Goal: Use online tool/utility

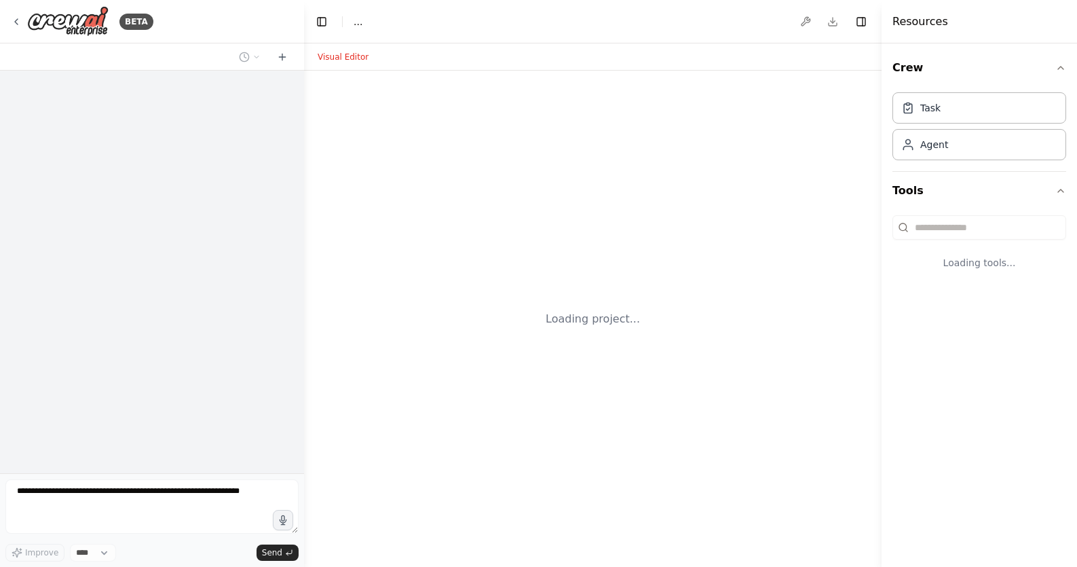
select select "****"
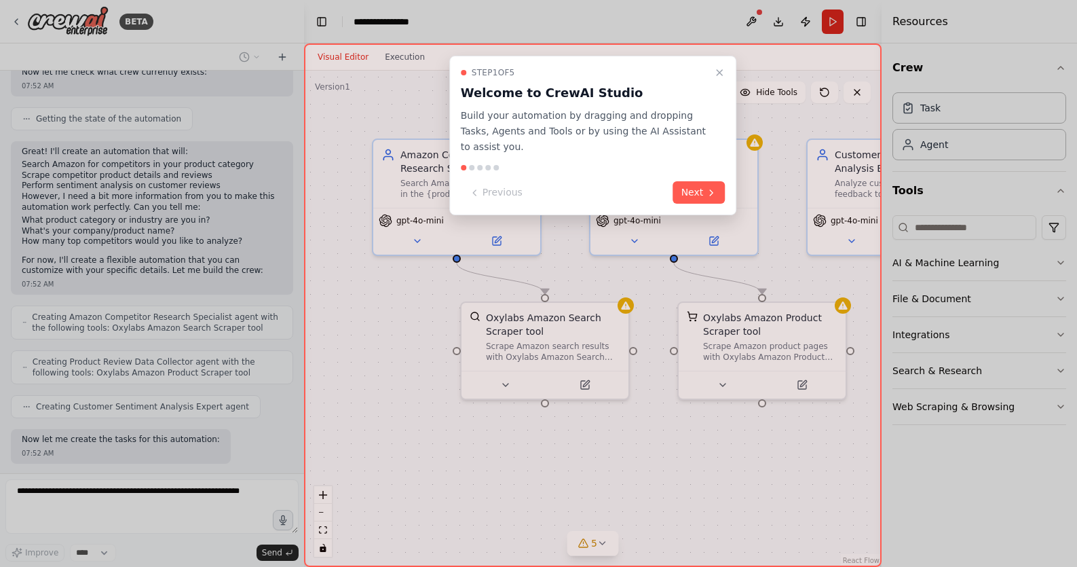
scroll to position [493, 0]
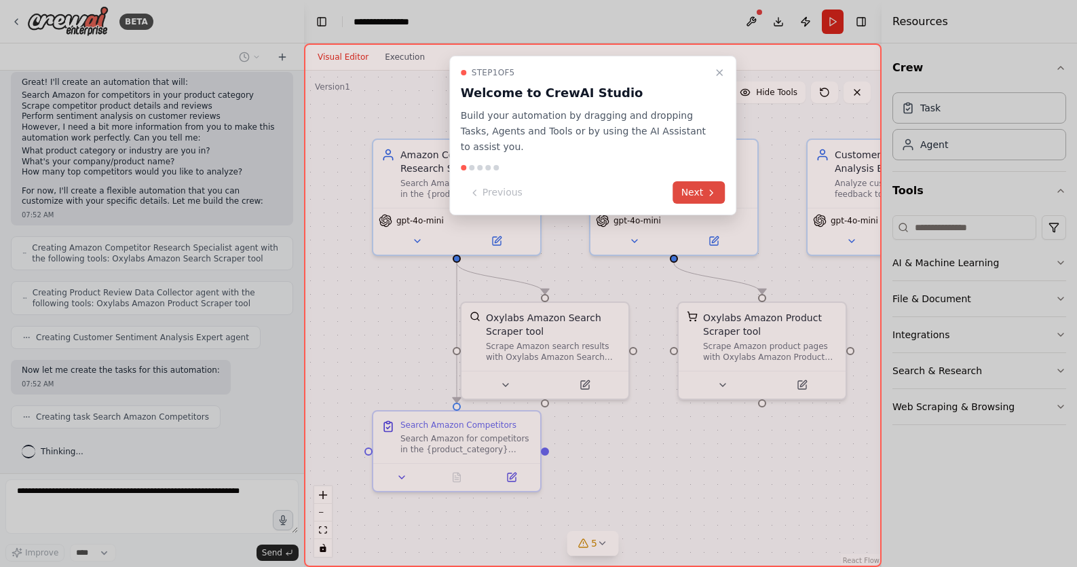
click at [699, 190] on button "Next" at bounding box center [699, 192] width 52 height 22
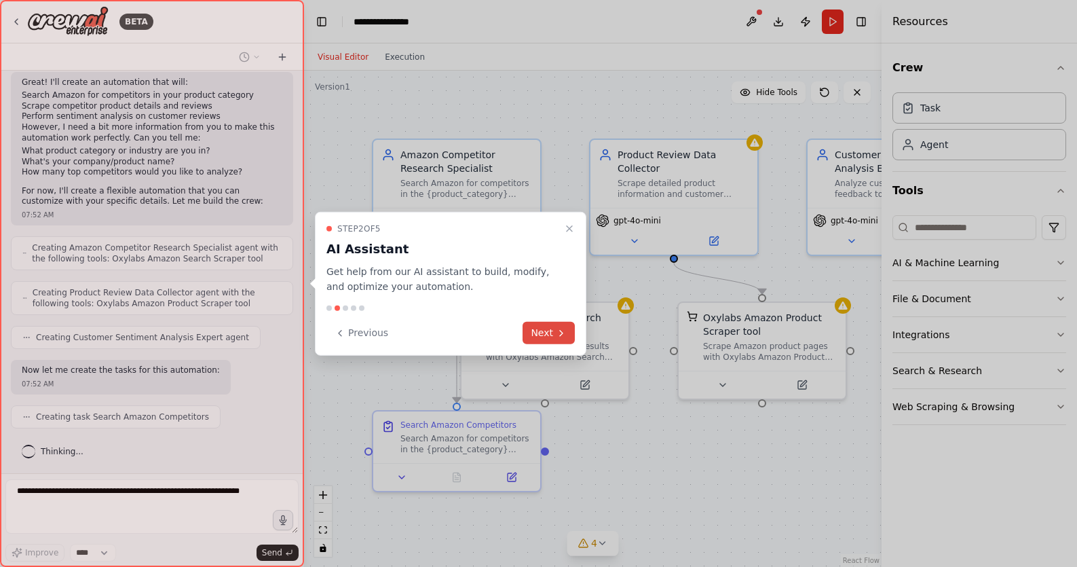
click at [544, 333] on button "Next" at bounding box center [549, 333] width 52 height 22
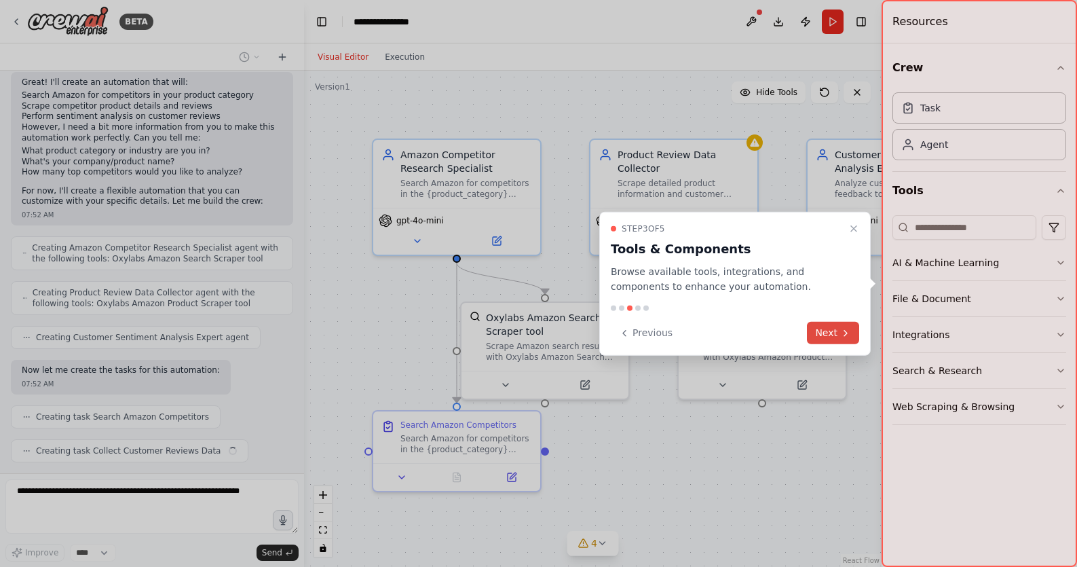
scroll to position [527, 0]
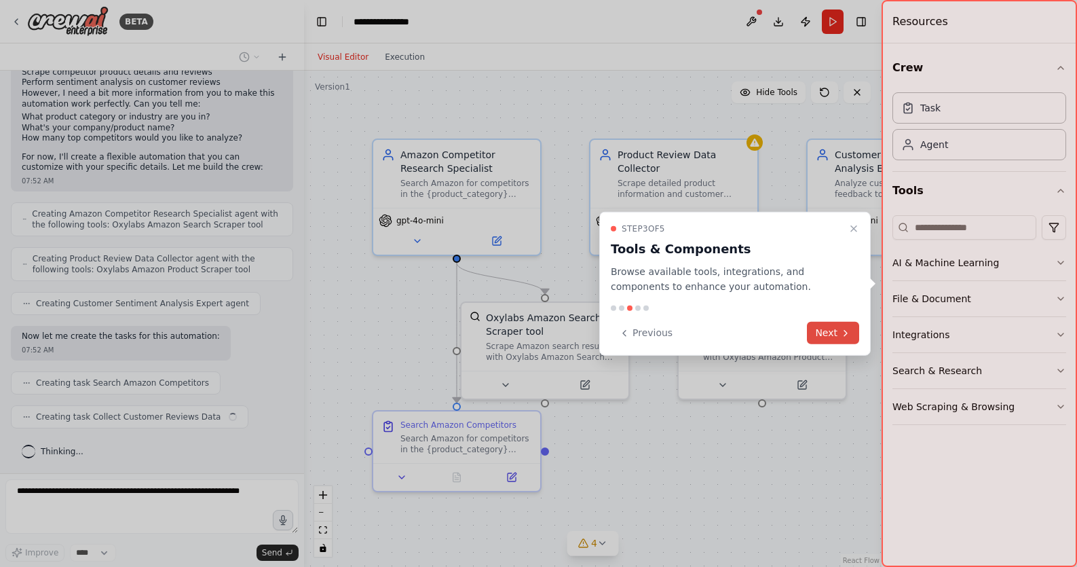
click at [844, 334] on icon at bounding box center [845, 332] width 11 height 11
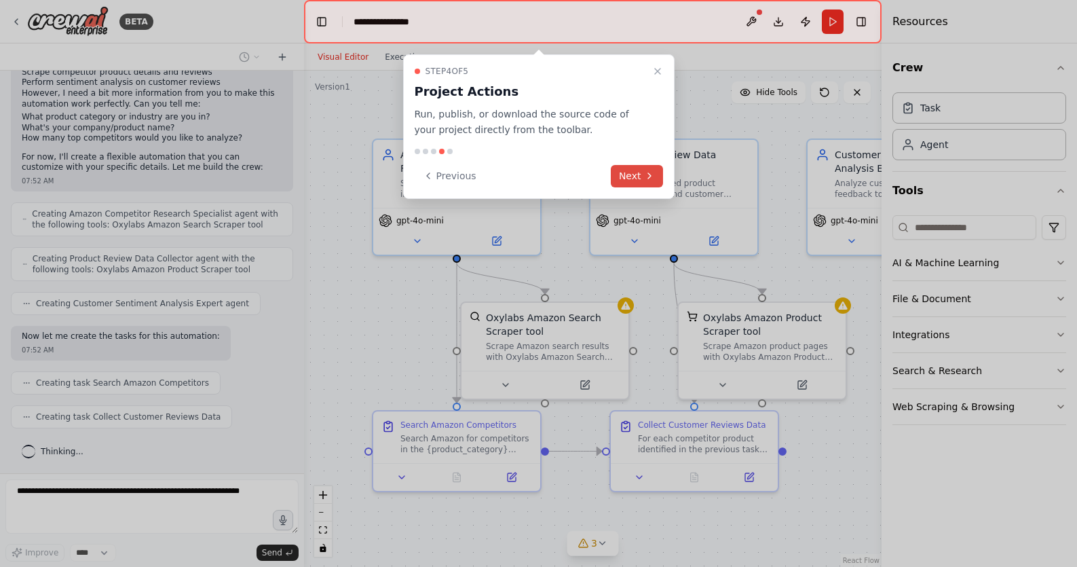
click at [635, 176] on button "Next" at bounding box center [637, 176] width 52 height 22
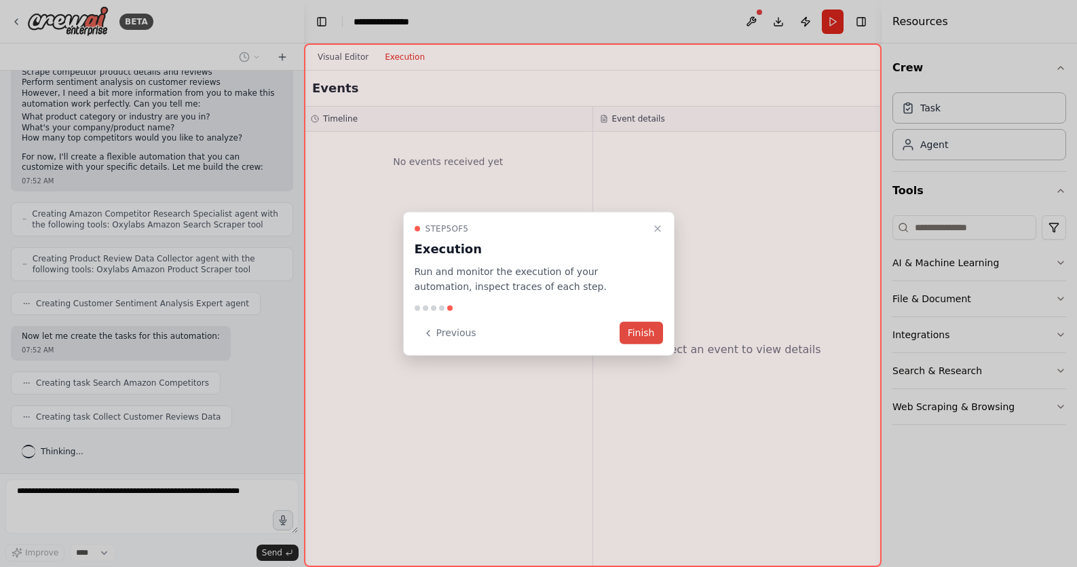
click at [647, 330] on button "Finish" at bounding box center [641, 333] width 43 height 22
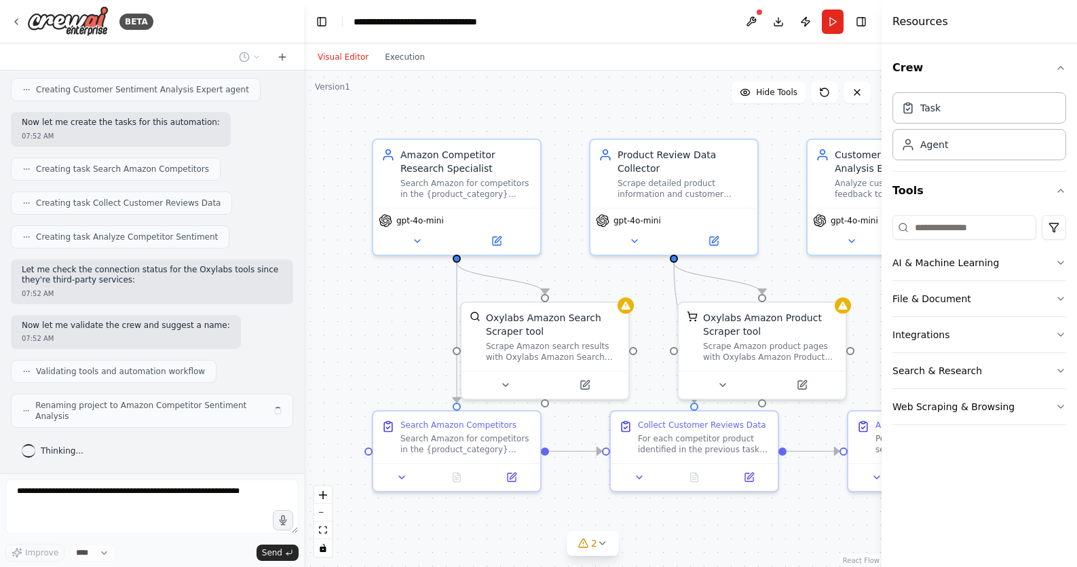
scroll to position [730, 0]
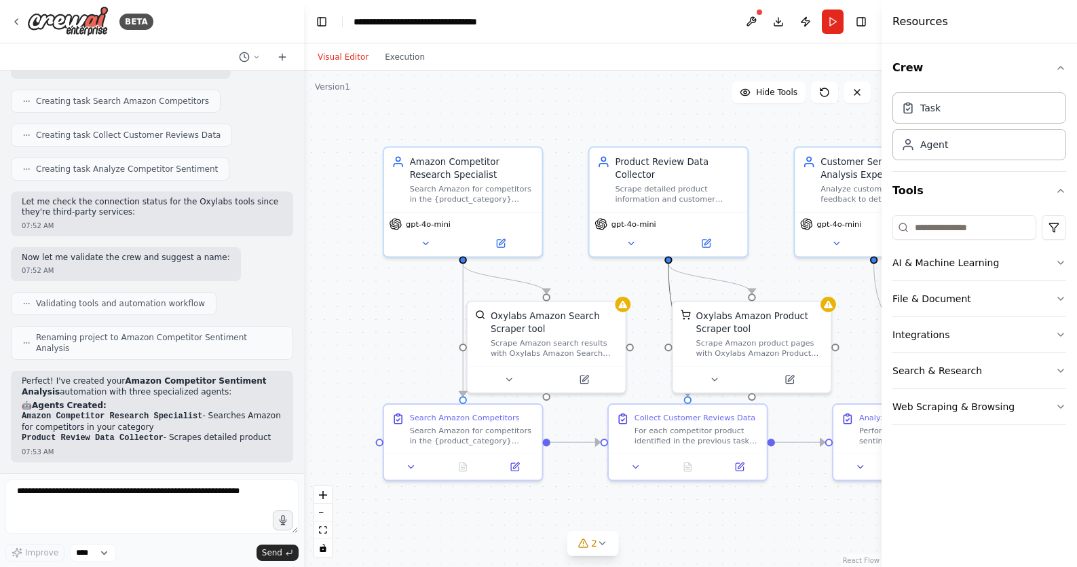
drag, startPoint x: 668, startPoint y: 295, endPoint x: 529, endPoint y: 295, distance: 139.1
click at [529, 295] on div ".deletable-edge-delete-btn { width: 20px; height: 20px; border: 0px solid #ffff…" at bounding box center [593, 319] width 578 height 496
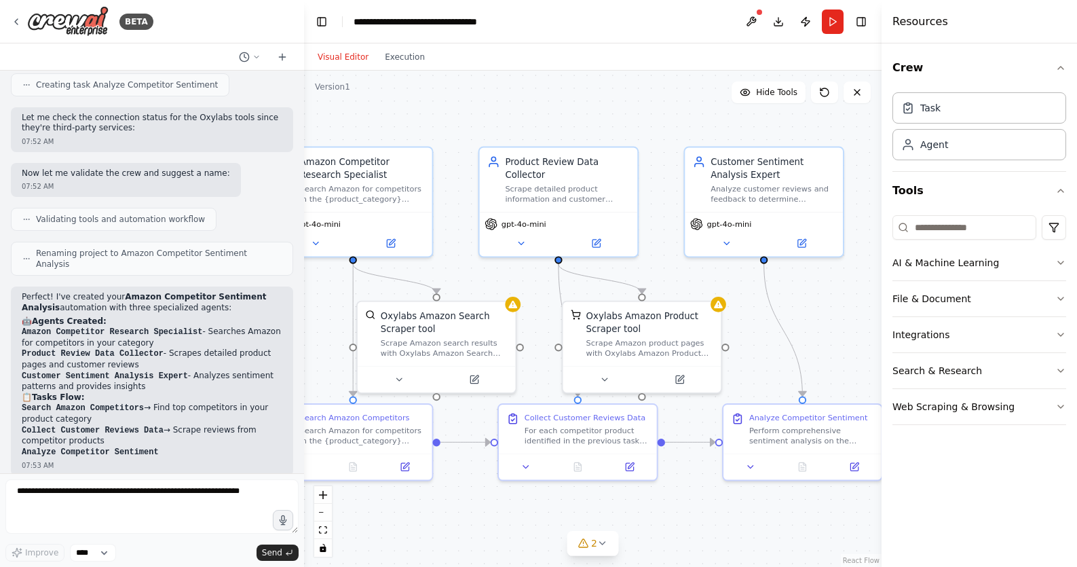
drag, startPoint x: 588, startPoint y: 278, endPoint x: 444, endPoint y: 278, distance: 144.5
click at [444, 278] on div ".deletable-edge-delete-btn { width: 20px; height: 20px; border: 0px solid #ffff…" at bounding box center [593, 319] width 578 height 496
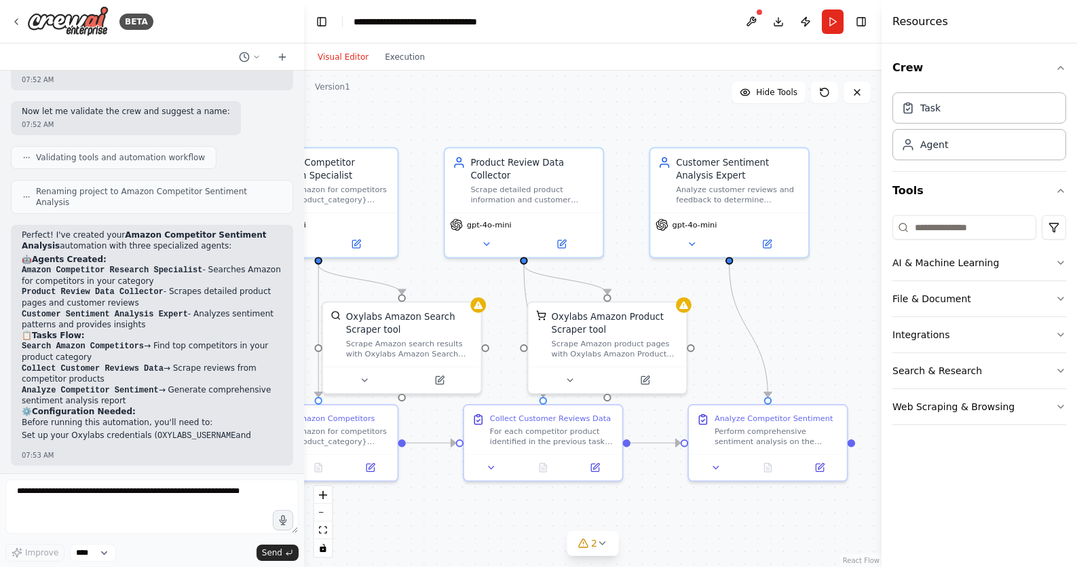
click at [688, 265] on div ".deletable-edge-delete-btn { width: 20px; height: 20px; border: 0px solid #ffff…" at bounding box center [593, 319] width 578 height 496
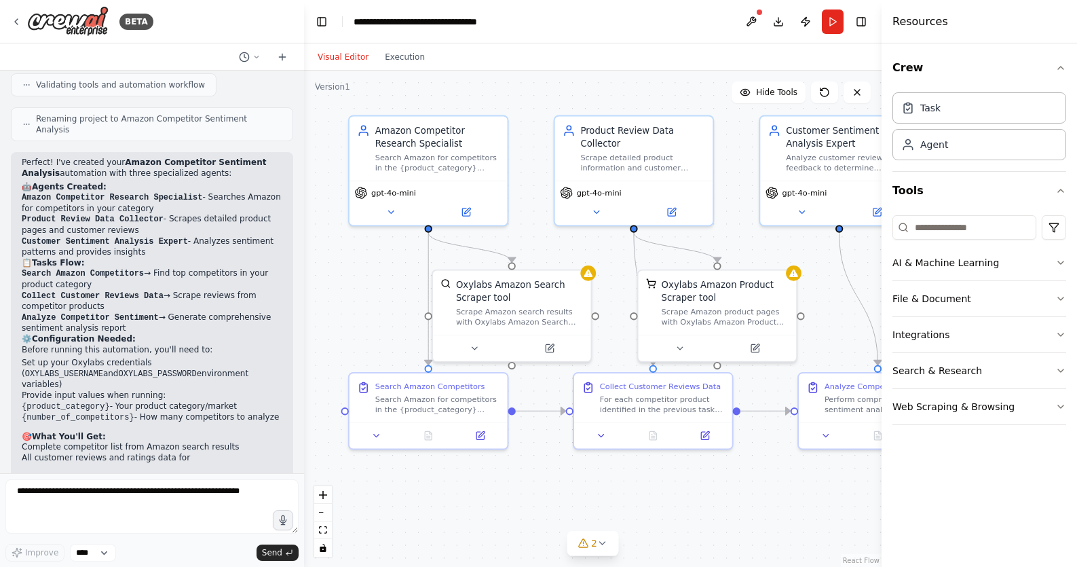
drag, startPoint x: 688, startPoint y: 265, endPoint x: 797, endPoint y: 233, distance: 114.0
click at [797, 233] on div ".deletable-edge-delete-btn { width: 20px; height: 20px; border: 0px solid #ffff…" at bounding box center [593, 319] width 578 height 496
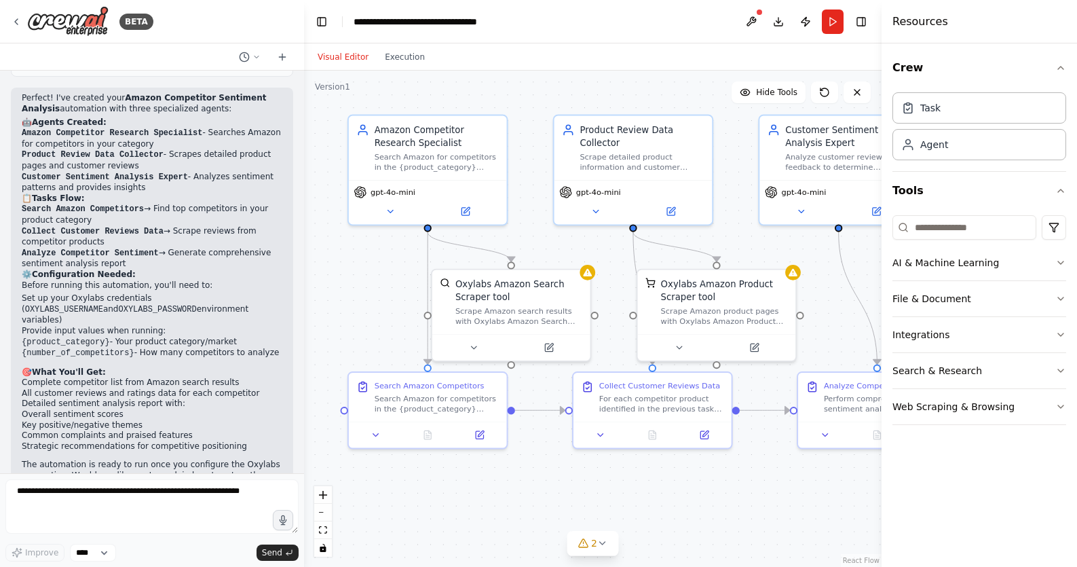
scroll to position [1125, 0]
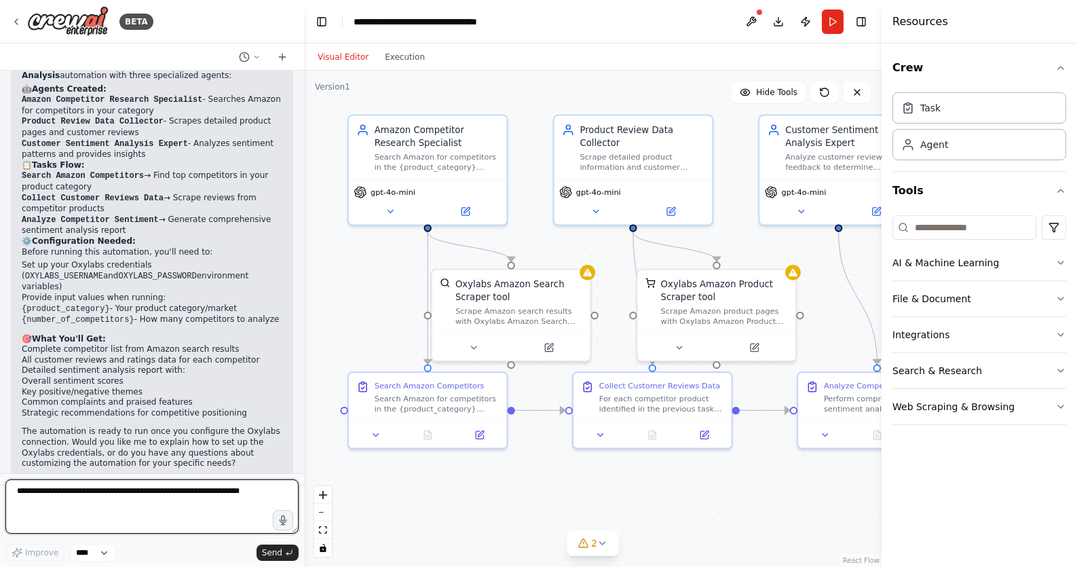
click at [201, 500] on textarea at bounding box center [151, 506] width 293 height 54
click at [975, 117] on div "Task" at bounding box center [979, 107] width 174 height 31
click at [993, 139] on div "Agent" at bounding box center [979, 143] width 174 height 31
click at [983, 111] on div "Task" at bounding box center [979, 107] width 174 height 31
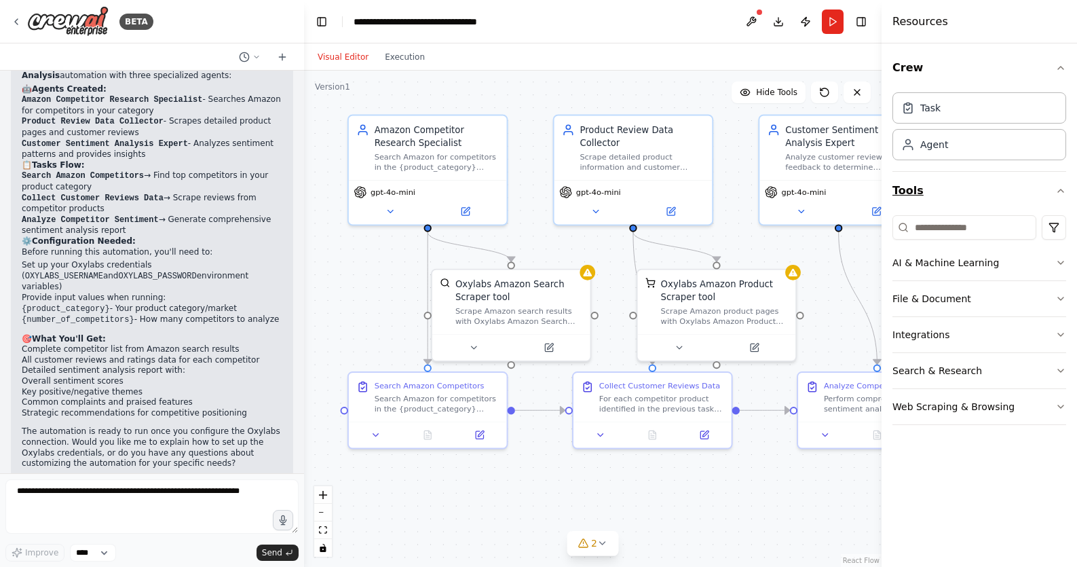
click at [996, 183] on button "Tools" at bounding box center [979, 191] width 174 height 38
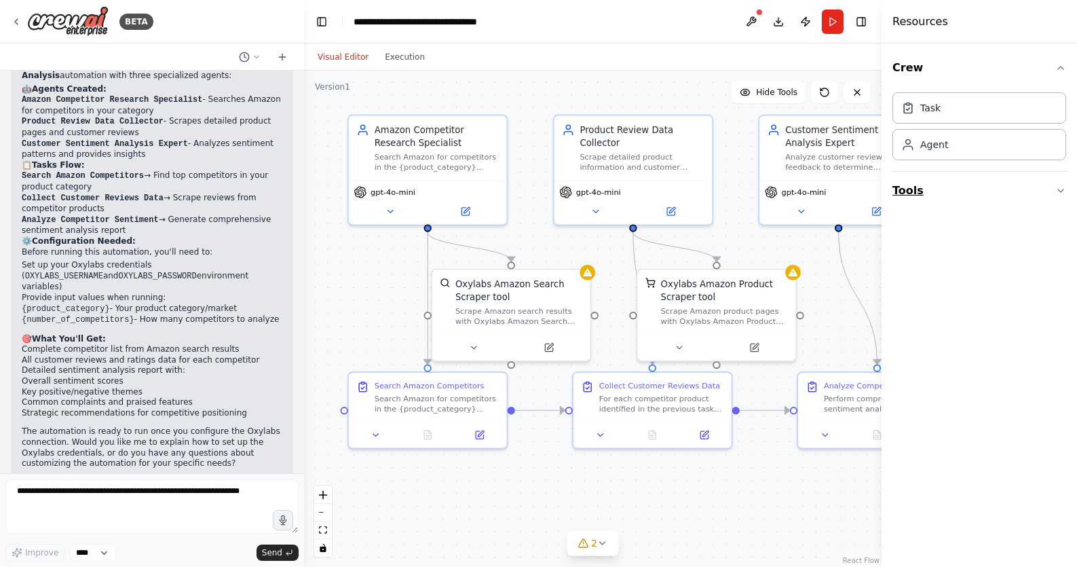
click at [996, 183] on button "Tools" at bounding box center [979, 191] width 174 height 38
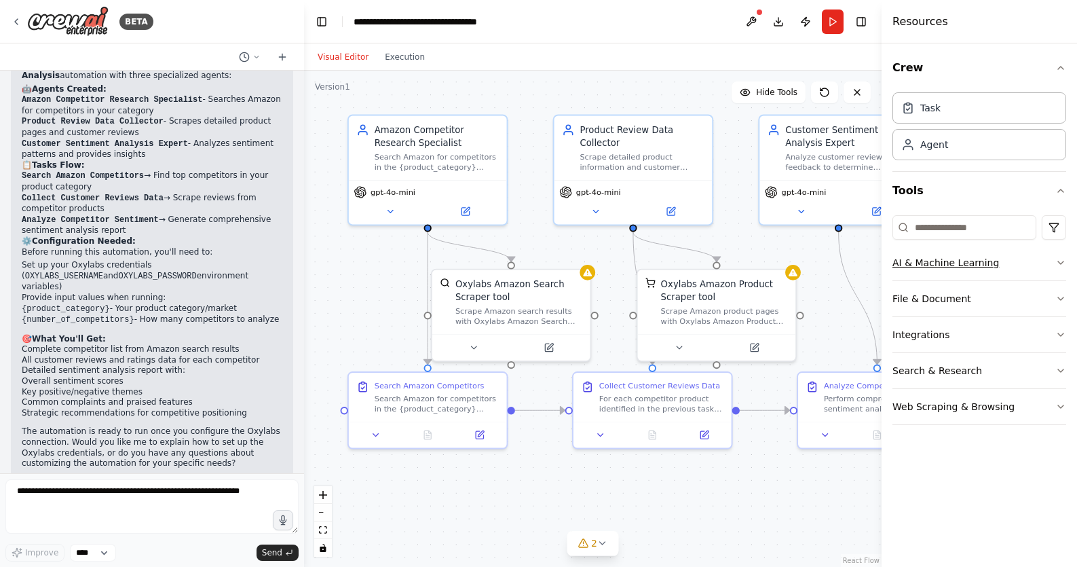
click at [1059, 273] on button "AI & Machine Learning" at bounding box center [979, 262] width 174 height 35
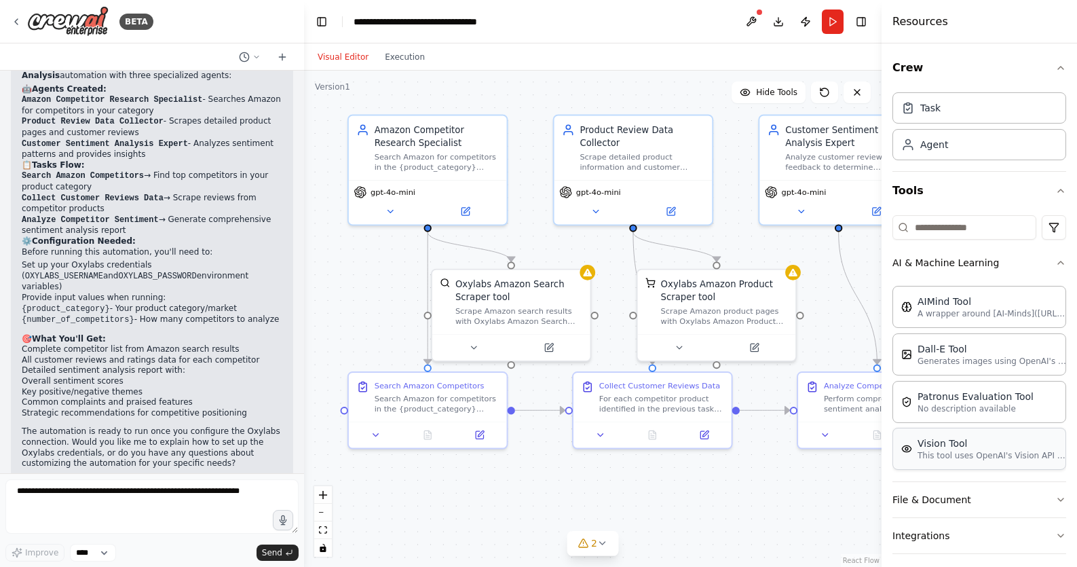
scroll to position [81, 0]
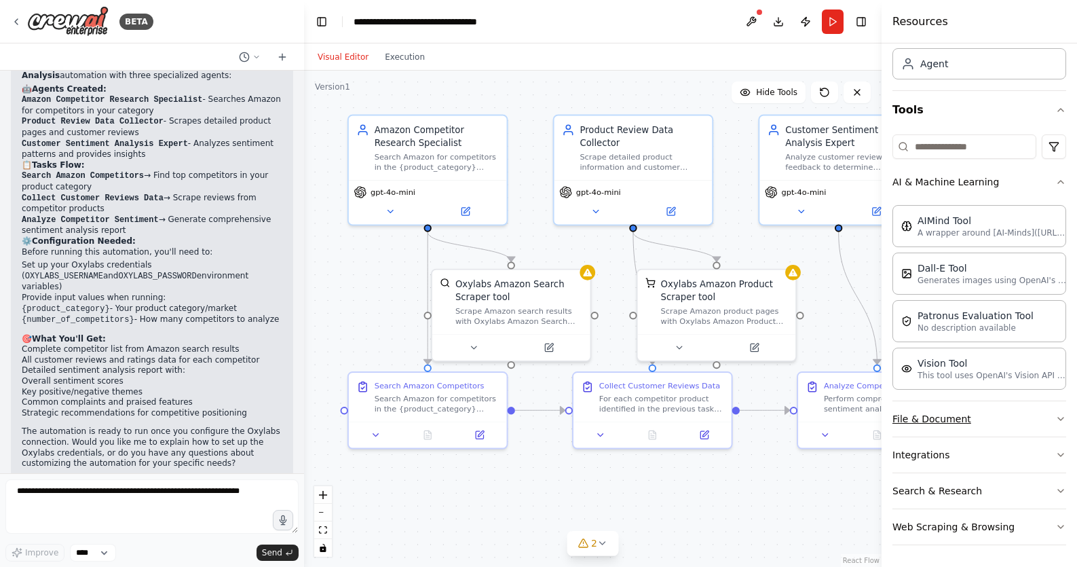
click at [1055, 423] on button "File & Document" at bounding box center [979, 418] width 174 height 35
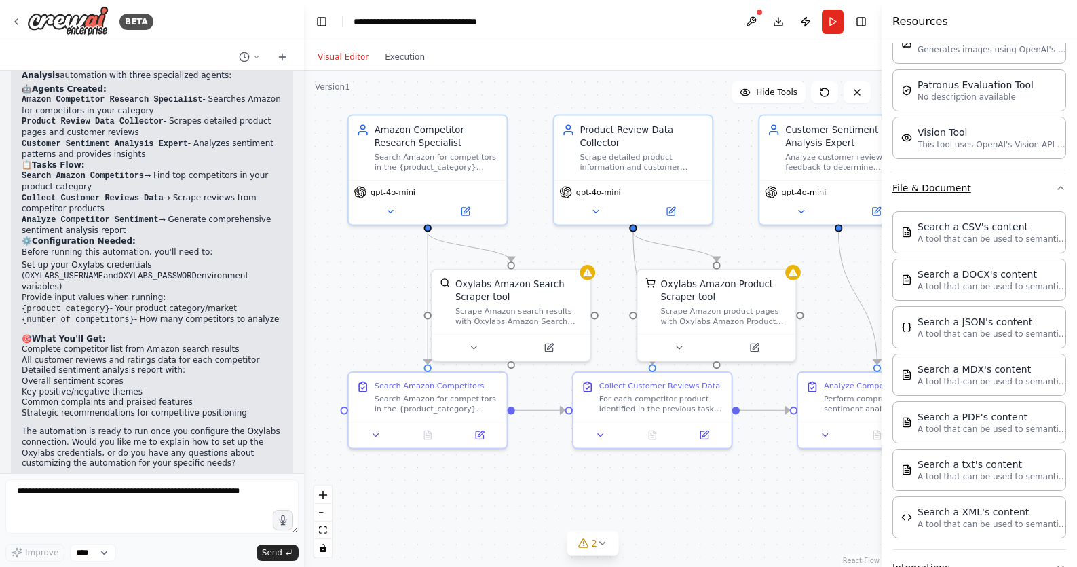
scroll to position [424, 0]
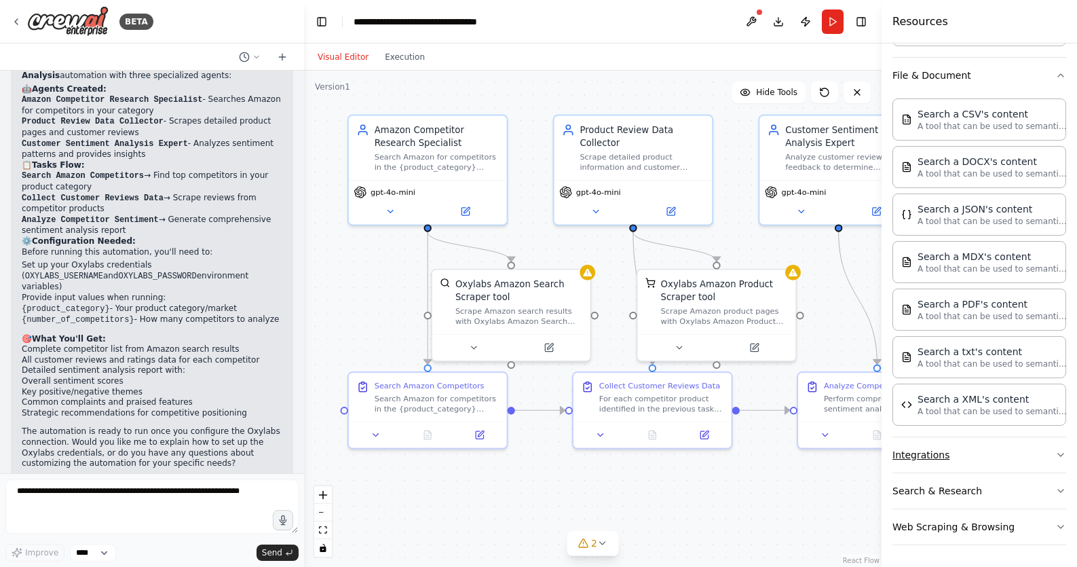
click at [1036, 449] on button "Integrations" at bounding box center [979, 454] width 174 height 35
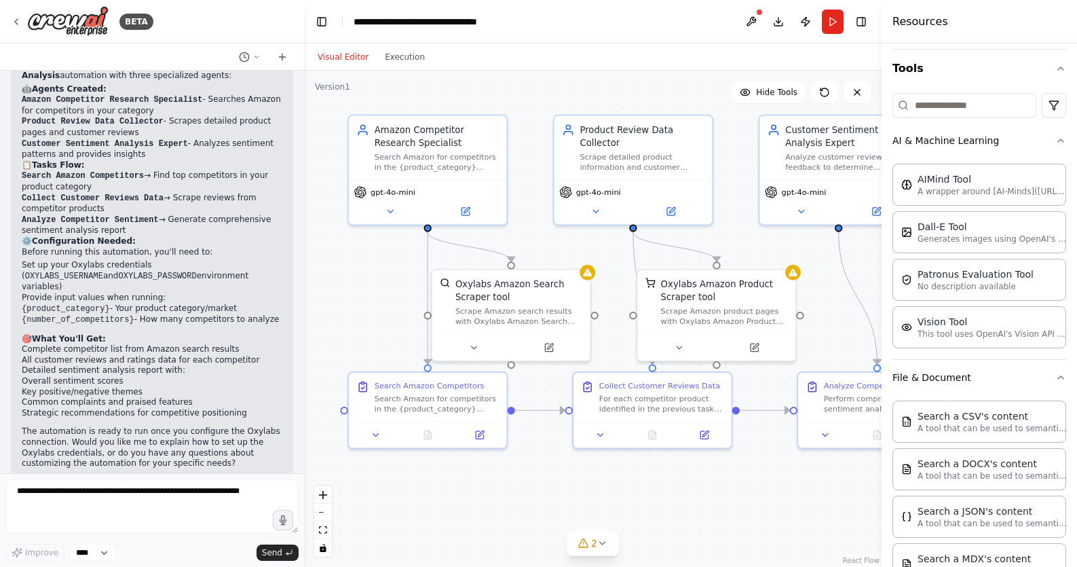
scroll to position [0, 0]
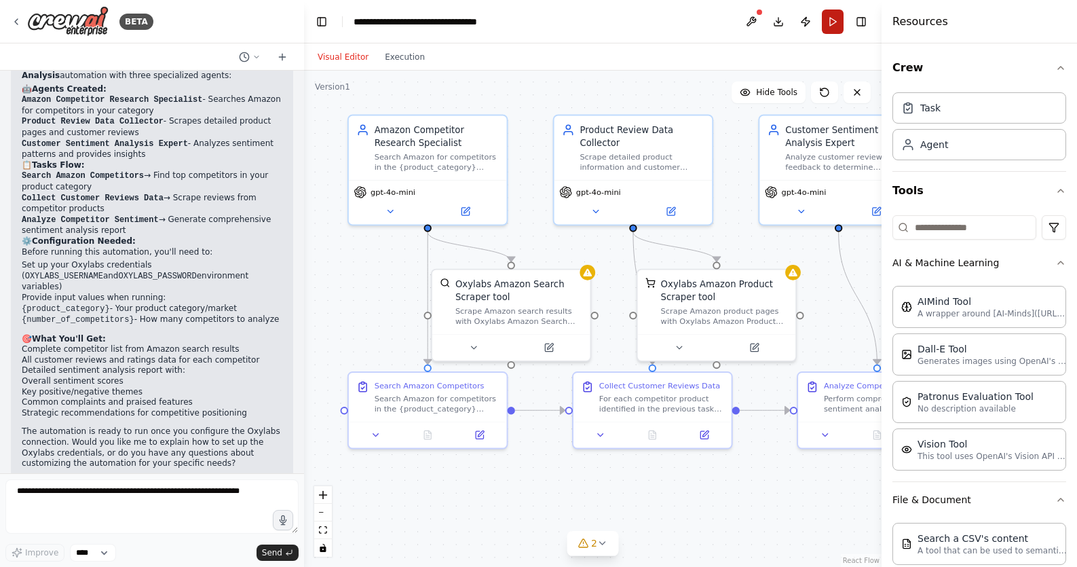
click at [828, 20] on button "Run" at bounding box center [833, 22] width 22 height 24
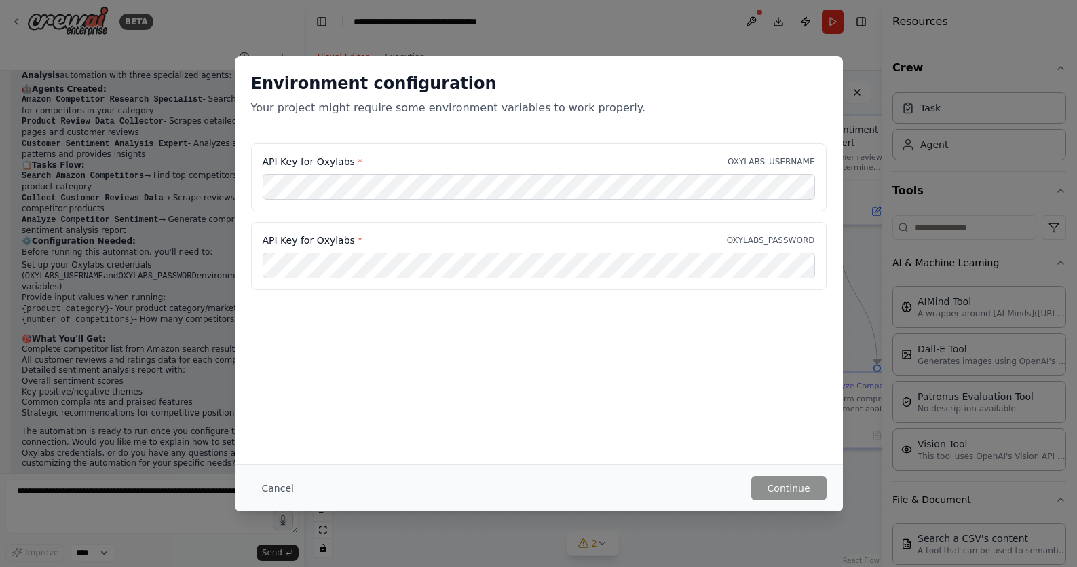
click at [844, 83] on div "Environment configuration Your project might require some environment variables…" at bounding box center [538, 283] width 1077 height 567
click at [872, 107] on div "Environment configuration Your project might require some environment variables…" at bounding box center [538, 283] width 1077 height 567
click at [279, 493] on button "Cancel" at bounding box center [278, 488] width 54 height 24
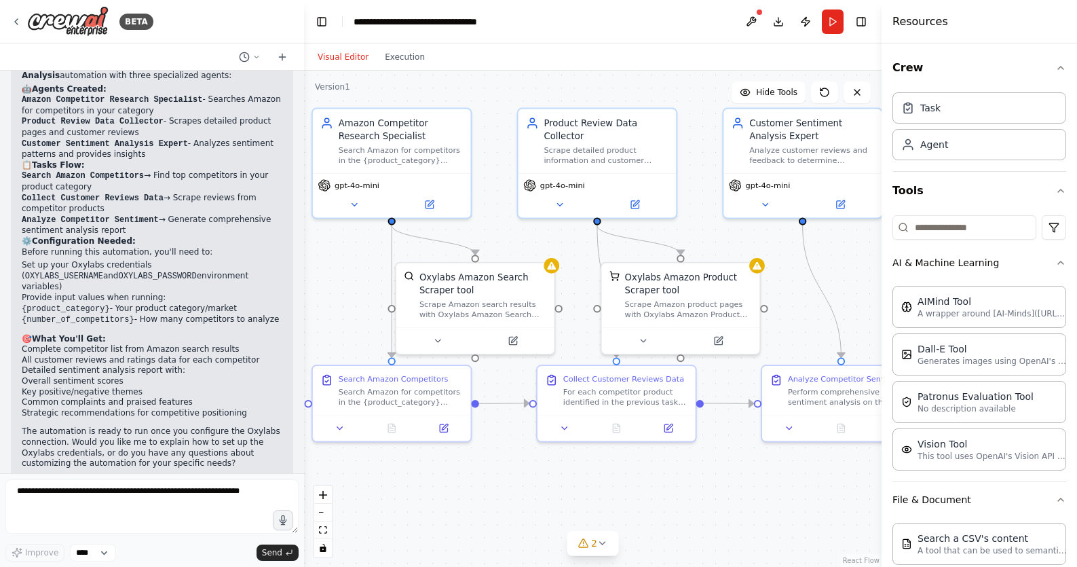
drag, startPoint x: 626, startPoint y: 298, endPoint x: 590, endPoint y: 291, distance: 36.6
click at [590, 291] on div ".deletable-edge-delete-btn { width: 20px; height: 20px; border: 0px solid #ffff…" at bounding box center [593, 319] width 578 height 496
